Goal: Information Seeking & Learning: Check status

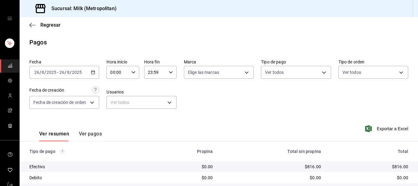
scroll to position [95, 0]
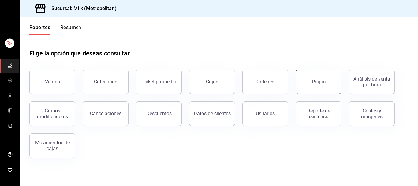
click at [306, 78] on button "Pagos" at bounding box center [319, 81] width 46 height 24
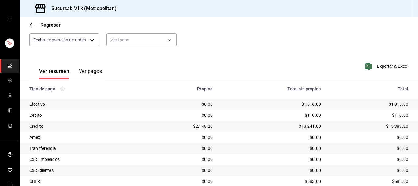
scroll to position [95, 0]
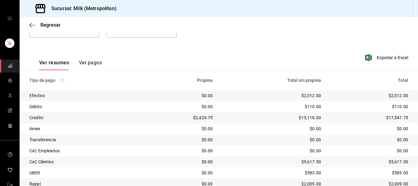
scroll to position [95, 0]
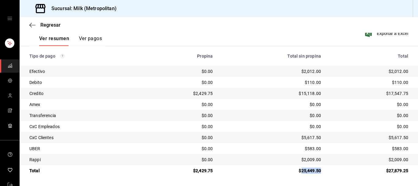
drag, startPoint x: 319, startPoint y: 170, endPoint x: 298, endPoint y: 175, distance: 21.5
click at [298, 175] on td "$25,449.50" at bounding box center [272, 170] width 108 height 11
copy div "25,449.50"
click at [30, 25] on icon "button" at bounding box center [30, 25] width 2 height 5
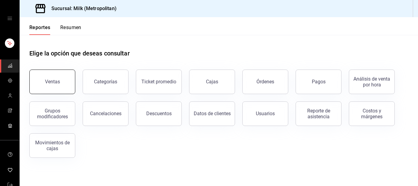
click at [55, 91] on button "Ventas" at bounding box center [52, 81] width 46 height 24
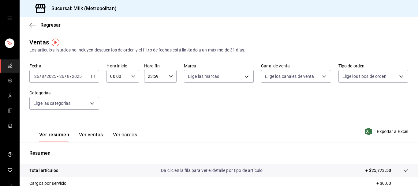
click at [94, 77] on icon "button" at bounding box center [93, 76] width 4 height 4
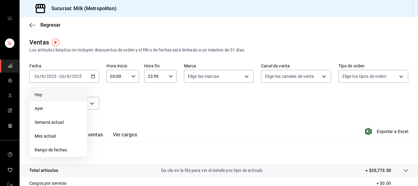
click at [56, 94] on span "Hoy" at bounding box center [58, 95] width 47 height 6
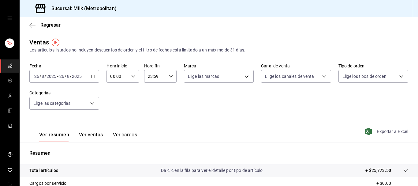
click at [389, 130] on span "Exportar a Excel" at bounding box center [387, 131] width 42 height 7
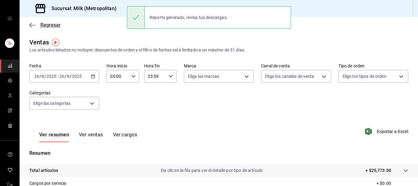
click at [34, 26] on icon "button" at bounding box center [32, 25] width 6 height 6
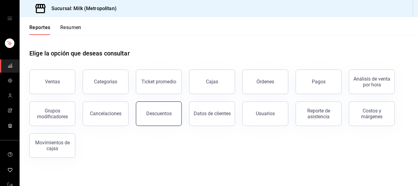
click at [175, 113] on button "Descuentos" at bounding box center [159, 113] width 46 height 24
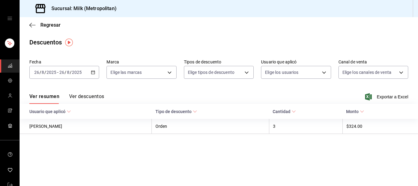
click at [93, 71] on icon "button" at bounding box center [93, 72] width 4 height 4
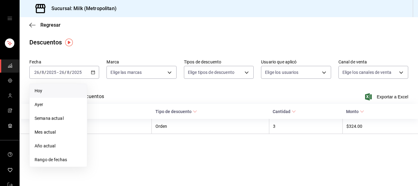
click at [48, 90] on span "Hoy" at bounding box center [58, 91] width 47 height 6
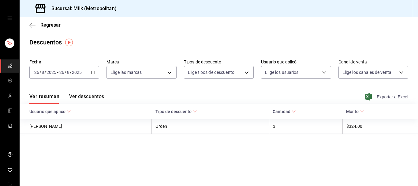
click at [389, 97] on span "Exportar a Excel" at bounding box center [387, 96] width 42 height 7
click at [37, 24] on span "Regresar" at bounding box center [44, 25] width 31 height 6
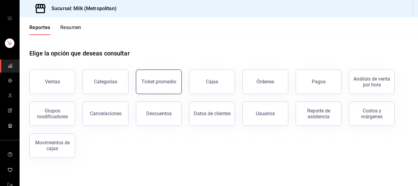
click at [163, 86] on button "Ticket promedio" at bounding box center [159, 81] width 46 height 24
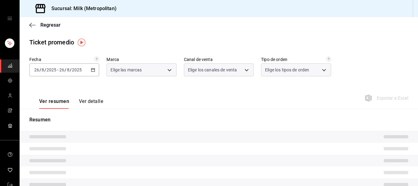
type input "57c9fc47-e65f-4221-a10c-96a6466a6251"
type input "PARROT,UBER_EATS,RAPPI,DIDI_FOOD,ONLINE"
type input "c6efb9bd-abd5-48a3-8783-83cc8f48df17,ac96d0b7-0302-404a-8271-ab3d4d47528d,08d44…"
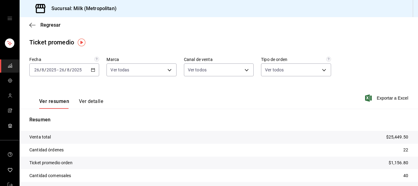
click at [95, 71] on div "2025-08-26 26 / 8 / 2025 - 2025-08-26 26 / 8 / 2025" at bounding box center [64, 69] width 70 height 13
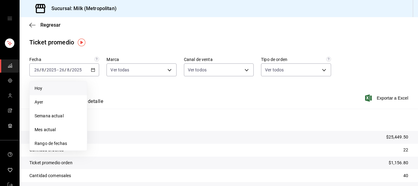
click at [55, 85] on span "Hoy" at bounding box center [58, 88] width 47 height 6
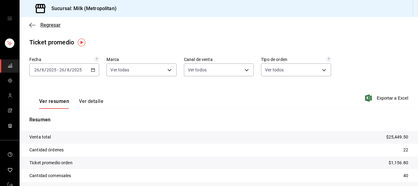
click at [34, 27] on icon "button" at bounding box center [32, 25] width 6 height 6
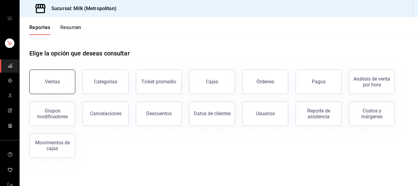
click at [65, 79] on button "Ventas" at bounding box center [52, 81] width 46 height 24
